Goal: Transaction & Acquisition: Purchase product/service

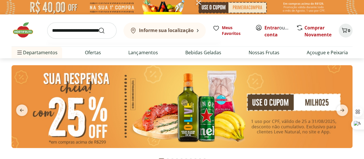
click at [87, 29] on input "search" at bounding box center [81, 30] width 69 height 16
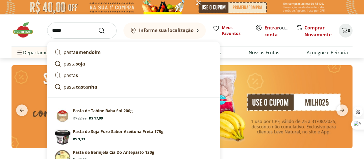
type input "*****"
click at [98, 27] on button "Submit Search" at bounding box center [105, 30] width 14 height 7
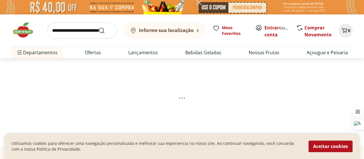
select select "**********"
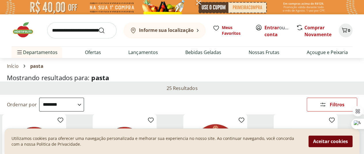
click at [317, 142] on button "Aceitar cookies" at bounding box center [331, 142] width 44 height 12
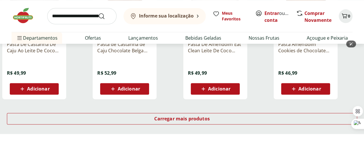
scroll to position [403, 0]
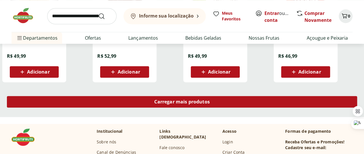
click at [210, 104] on span "Carregar mais produtos" at bounding box center [182, 102] width 56 height 5
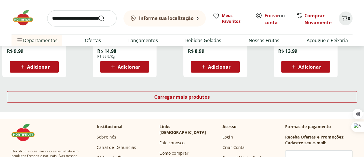
scroll to position [807, 0]
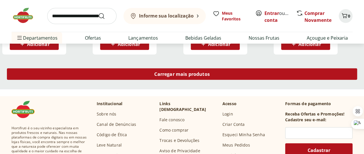
click at [239, 80] on div "Carregar mais produtos" at bounding box center [182, 75] width 351 height 12
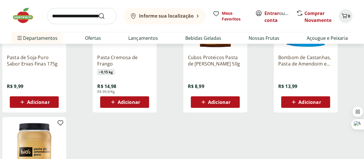
scroll to position [720, 0]
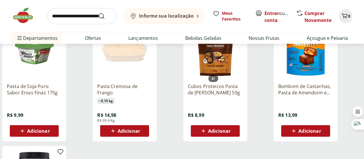
click at [152, 60] on img at bounding box center [124, 51] width 55 height 55
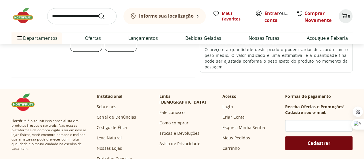
scroll to position [202, 0]
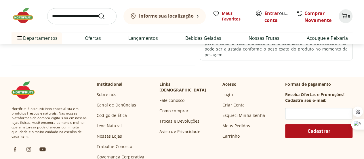
scroll to position [720, 0]
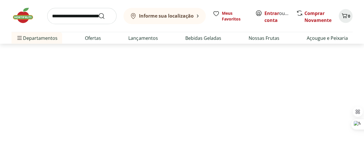
select select "**********"
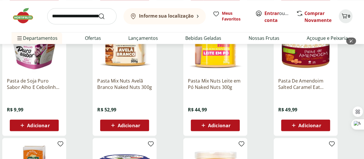
scroll to position [547, 0]
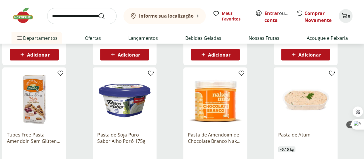
click at [329, 101] on img at bounding box center [306, 99] width 55 height 55
